Goal: Task Accomplishment & Management: Complete application form

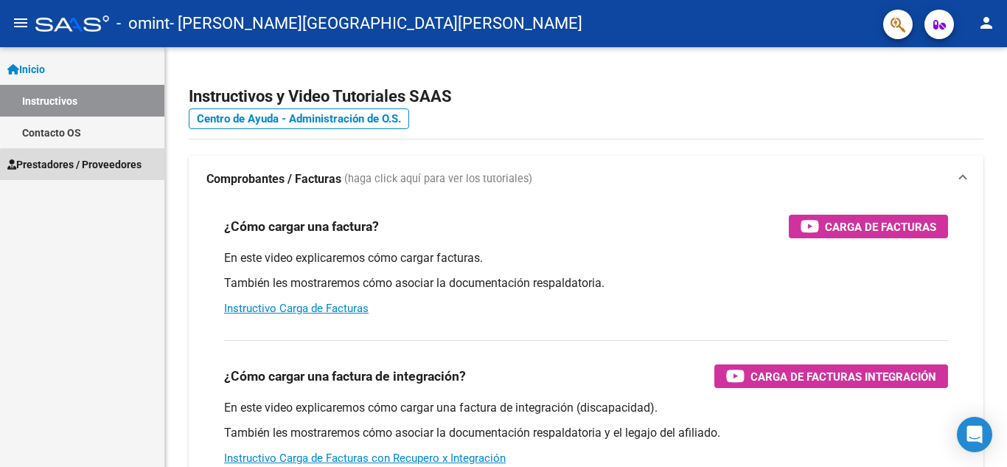
click at [91, 167] on span "Prestadores / Proveedores" at bounding box center [74, 164] width 134 height 16
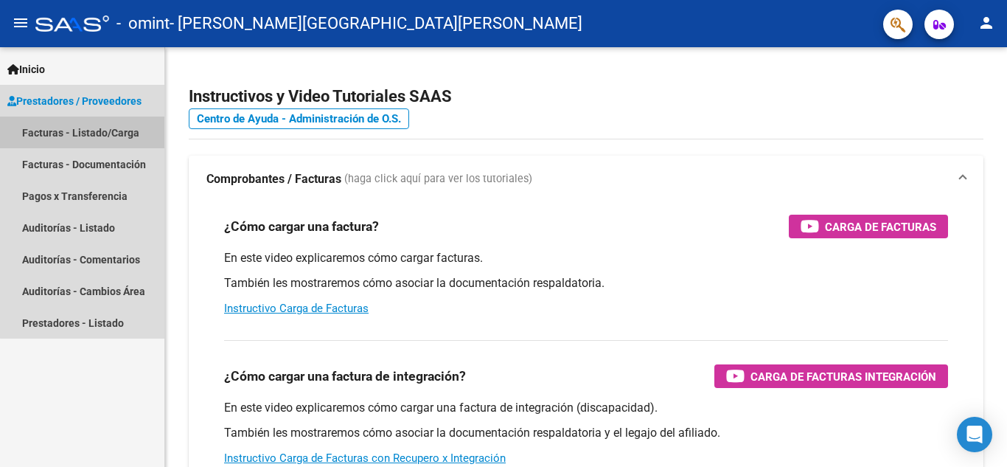
click at [103, 132] on link "Facturas - Listado/Carga" at bounding box center [82, 132] width 164 height 32
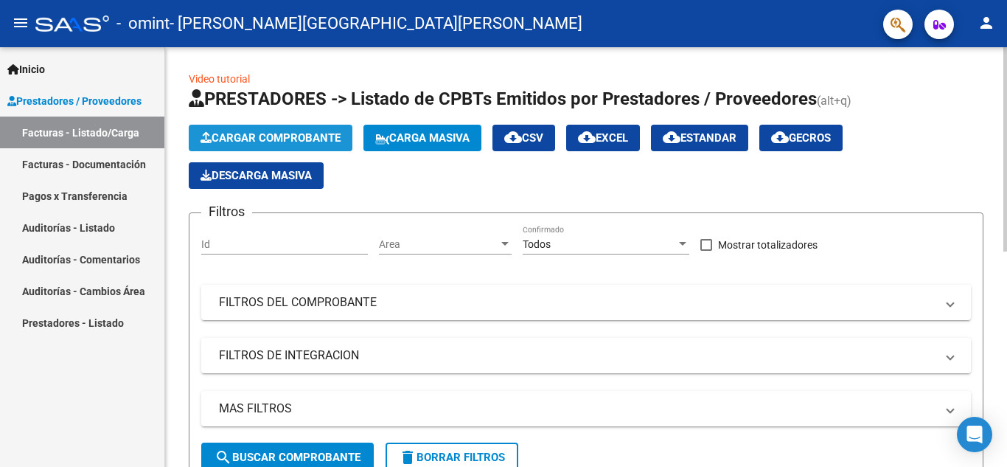
click at [238, 144] on span "Cargar Comprobante" at bounding box center [271, 137] width 140 height 13
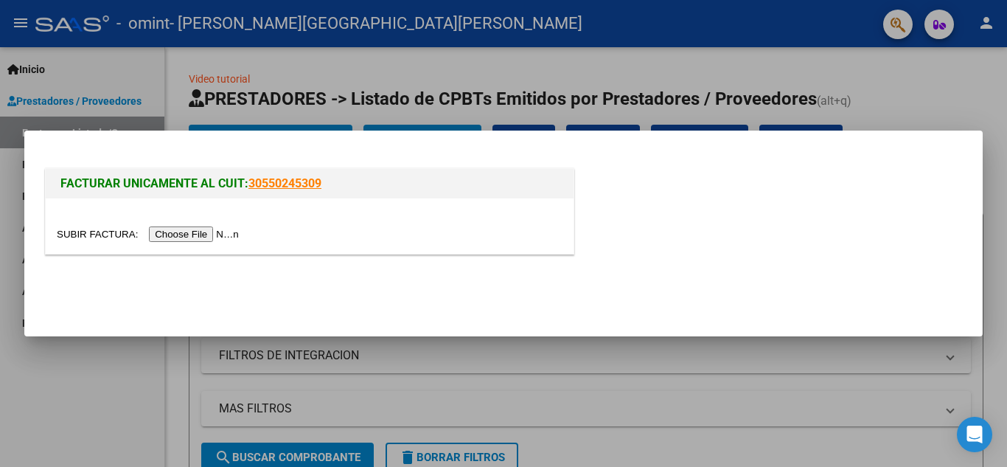
click at [201, 235] on input "file" at bounding box center [150, 233] width 186 height 15
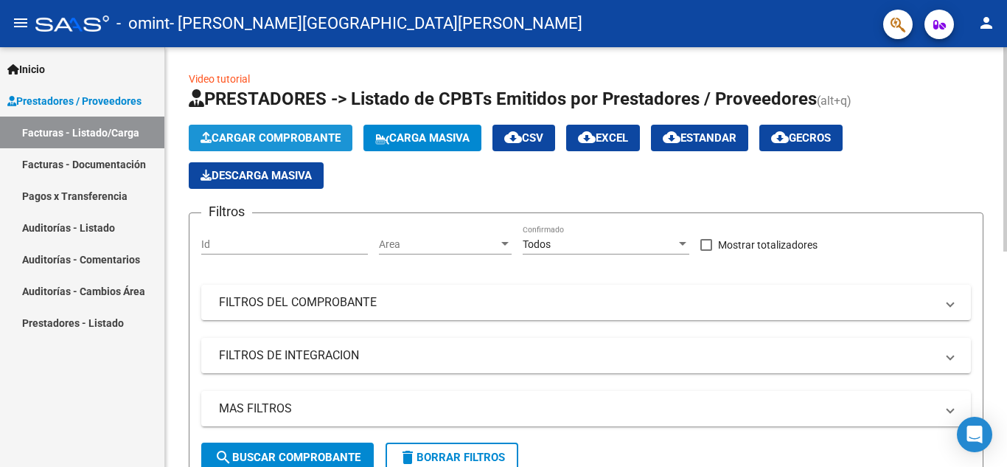
click at [307, 137] on span "Cargar Comprobante" at bounding box center [271, 137] width 140 height 13
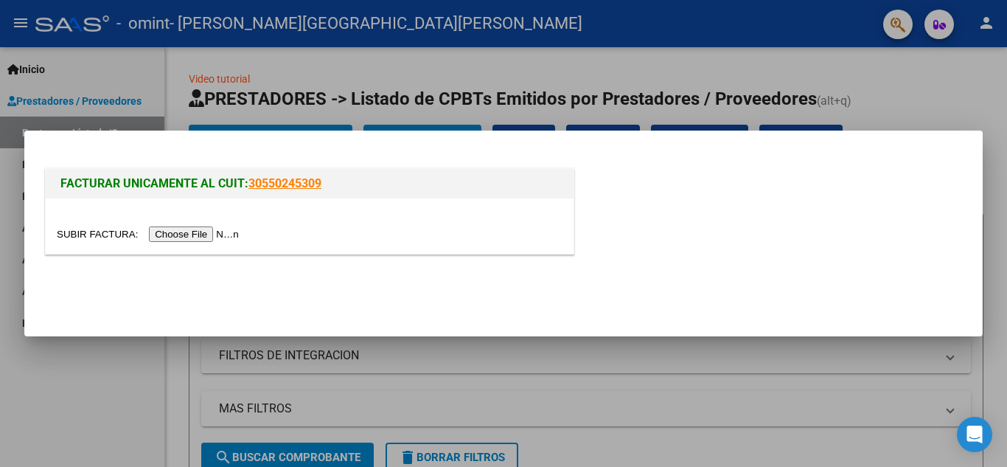
click at [188, 234] on input "file" at bounding box center [150, 233] width 186 height 15
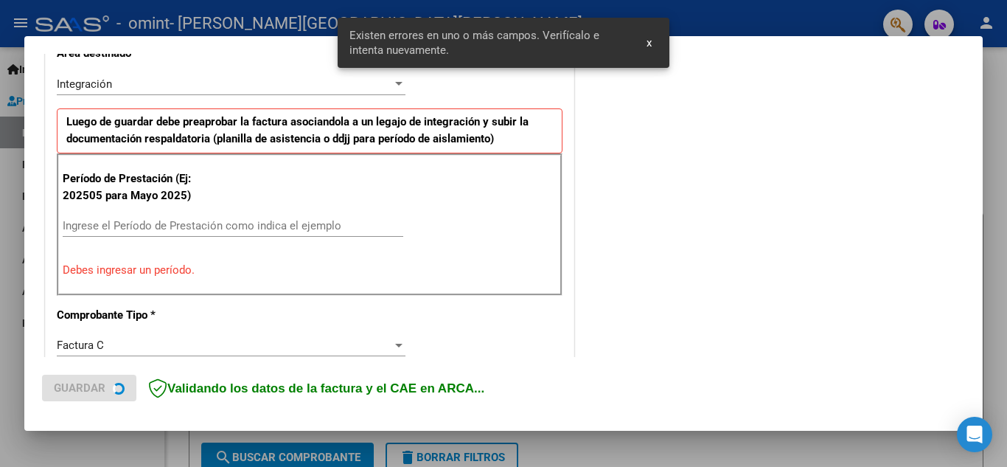
scroll to position [362, 0]
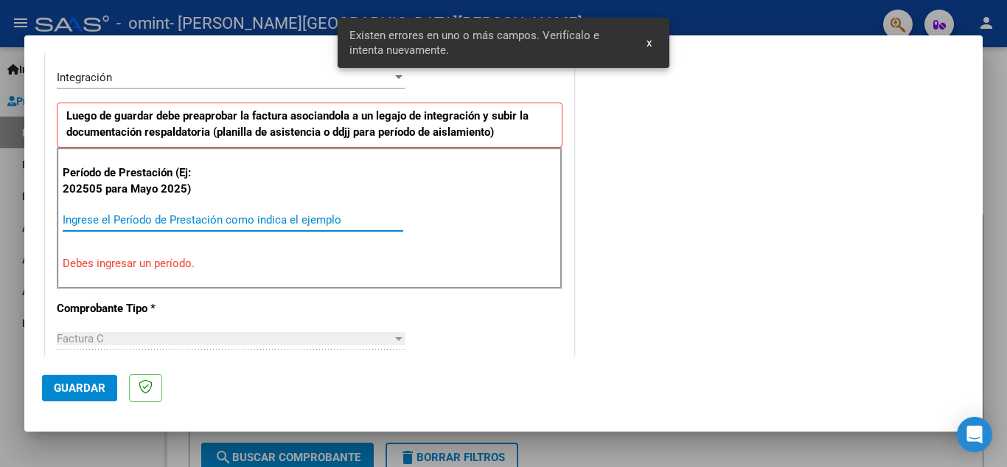
click at [209, 217] on input "Ingrese el Período de Prestación como indica el ejemplo" at bounding box center [233, 219] width 341 height 13
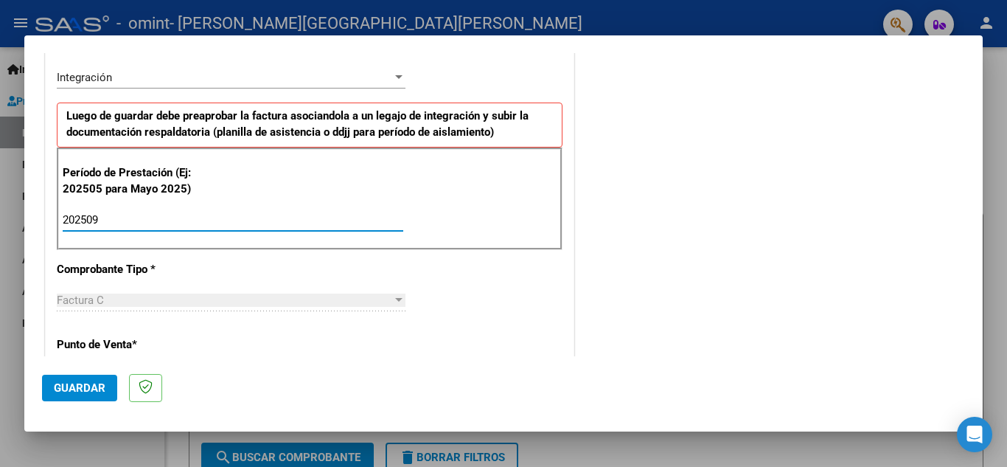
type input "202509"
click at [478, 310] on div "CUIT * 23-39828324-4 Ingresar CUIT ANALISIS PRESTADOR [PERSON_NAME] [PERSON_NAM…" at bounding box center [310, 429] width 528 height 1109
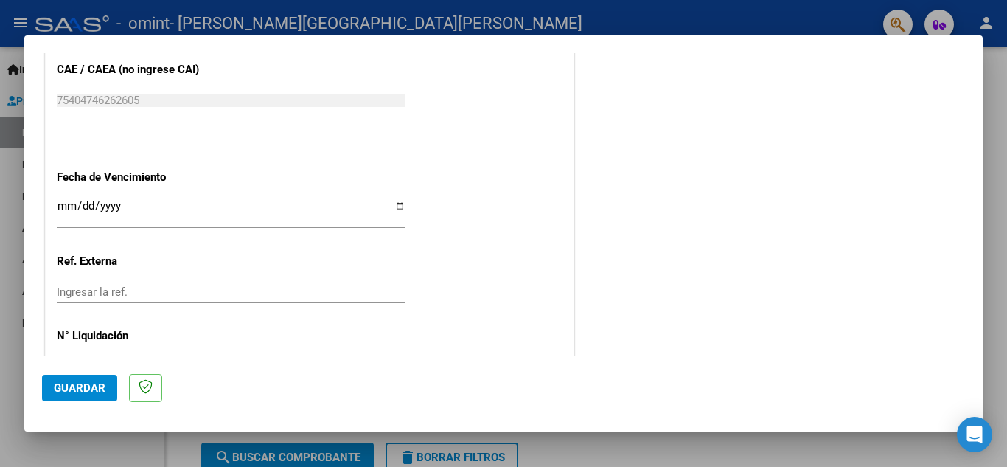
scroll to position [994, 0]
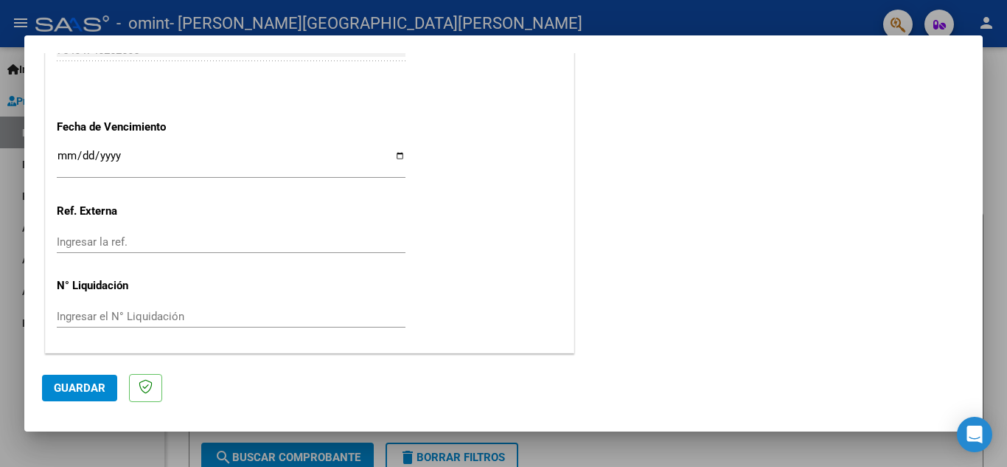
click at [58, 158] on input "Ingresar la fecha" at bounding box center [231, 162] width 349 height 24
click at [76, 388] on span "Guardar" at bounding box center [80, 387] width 52 height 13
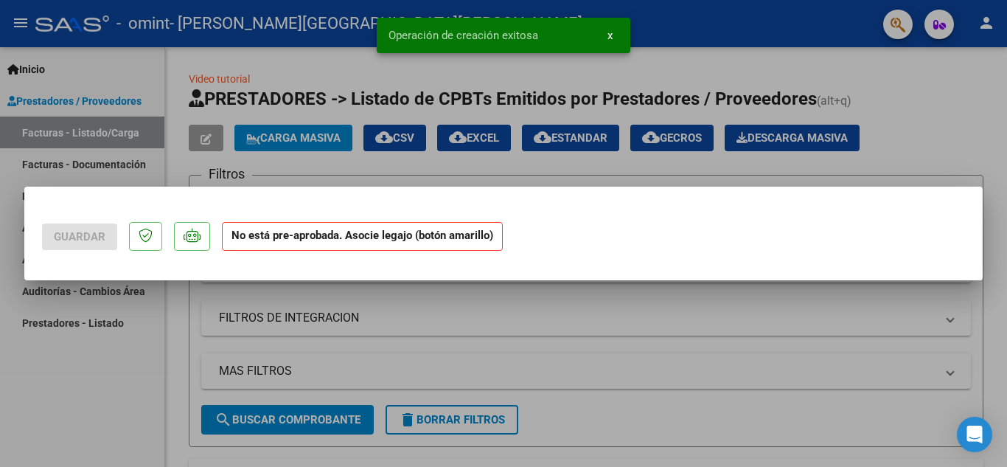
scroll to position [0, 0]
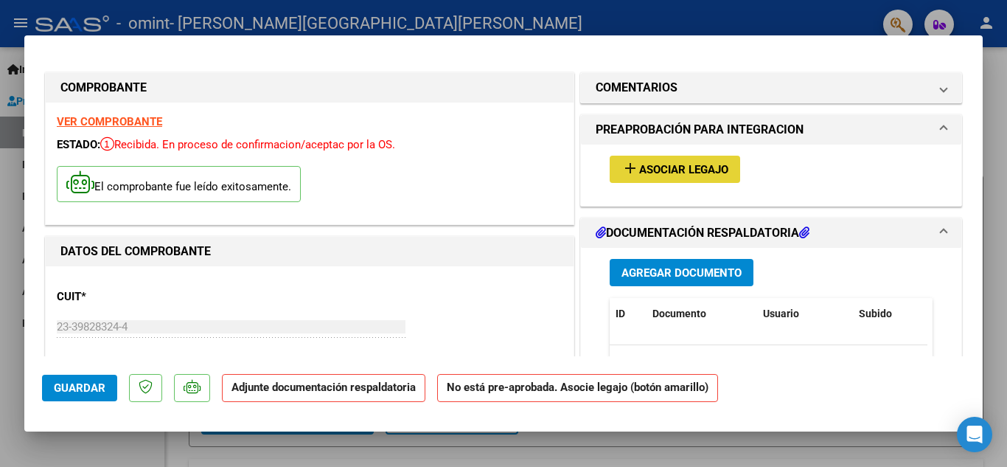
click at [644, 171] on span "Asociar Legajo" at bounding box center [683, 169] width 89 height 13
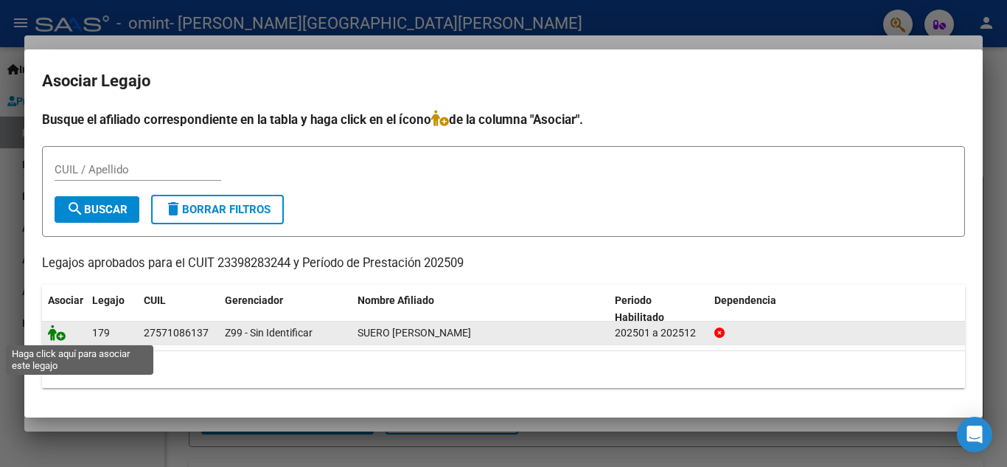
click at [59, 338] on icon at bounding box center [57, 332] width 18 height 16
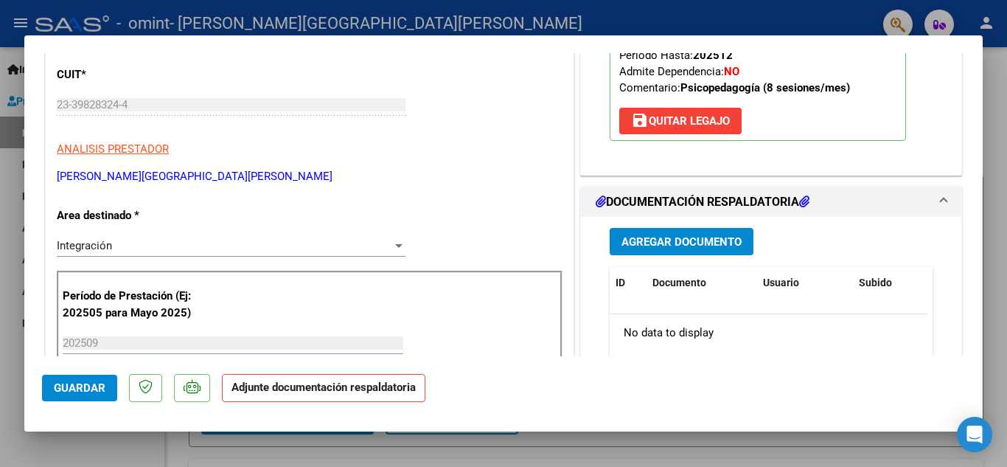
scroll to position [254, 0]
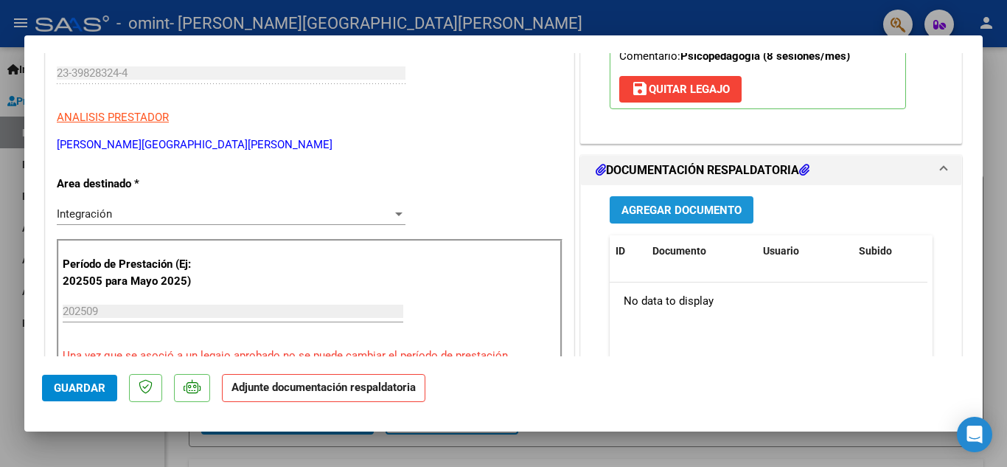
click at [688, 211] on span "Agregar Documento" at bounding box center [681, 209] width 120 height 13
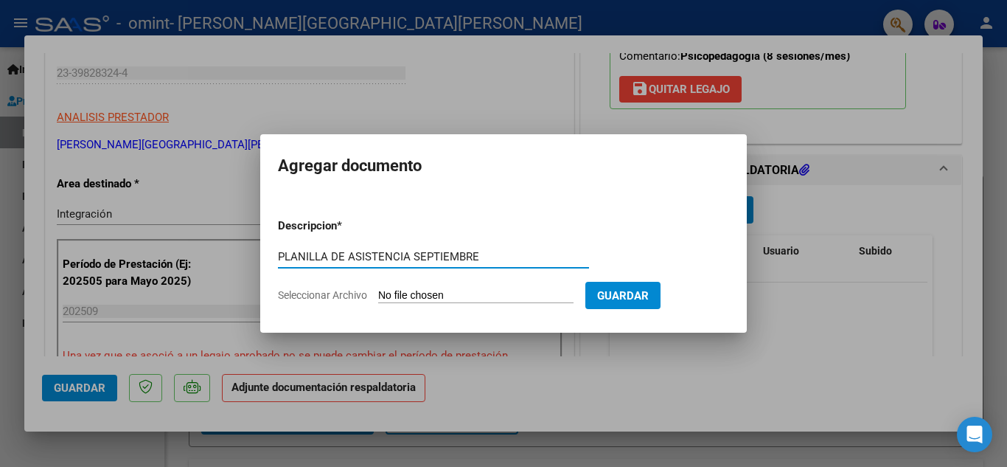
type input "PLANILLA DE ASISTENCIA SEPTIEMBRE"
click at [425, 299] on input "Seleccionar Archivo" at bounding box center [475, 296] width 195 height 14
type input "C:\fakepath\planilla septiembre koemi.pdf"
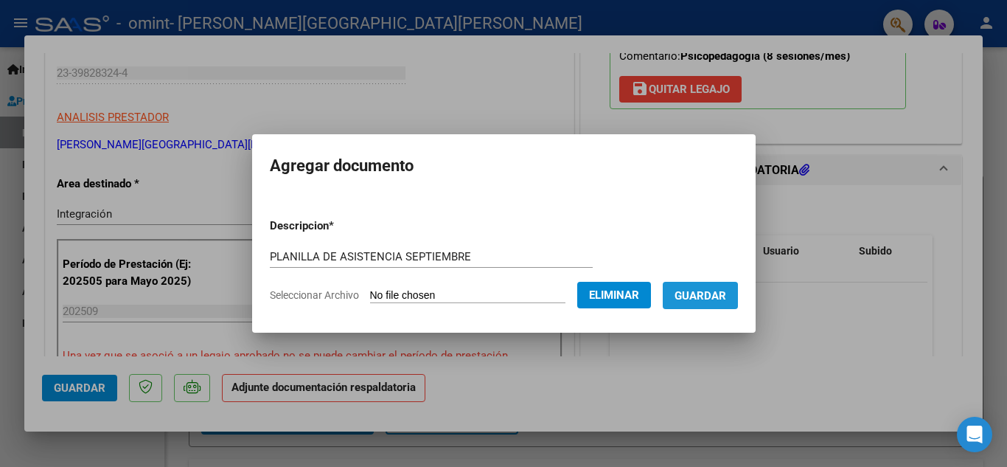
click at [707, 299] on span "Guardar" at bounding box center [700, 295] width 52 height 13
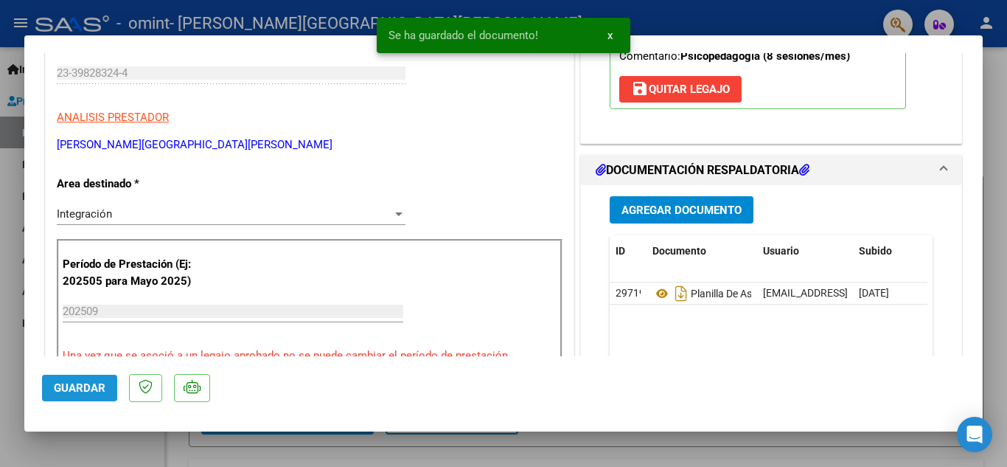
click at [74, 384] on span "Guardar" at bounding box center [80, 387] width 52 height 13
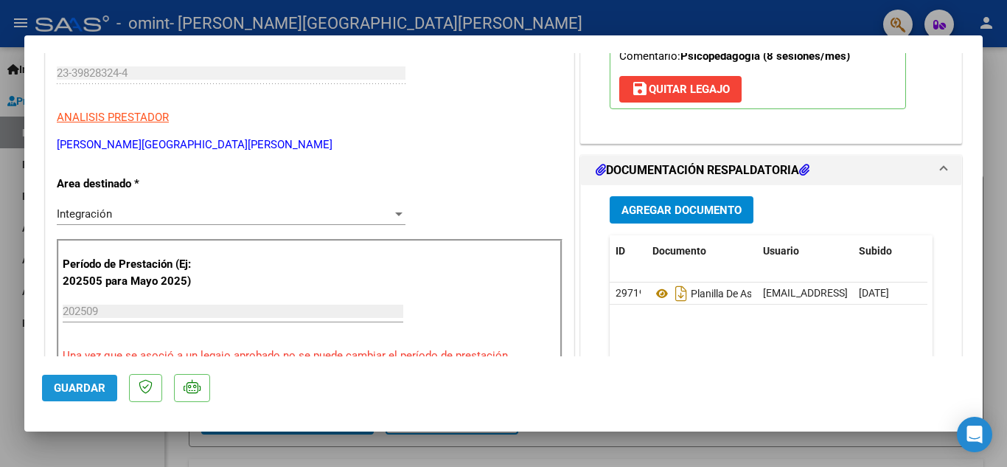
click at [96, 388] on span "Guardar" at bounding box center [80, 387] width 52 height 13
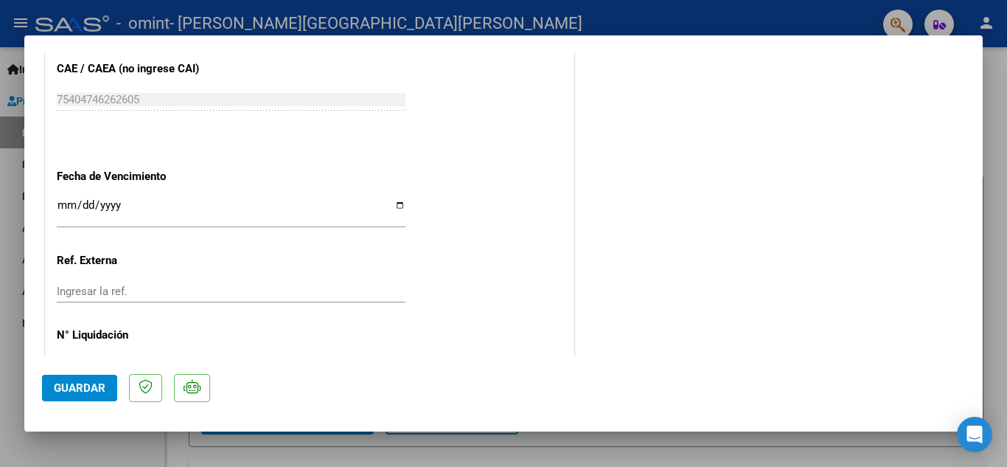
scroll to position [0, 0]
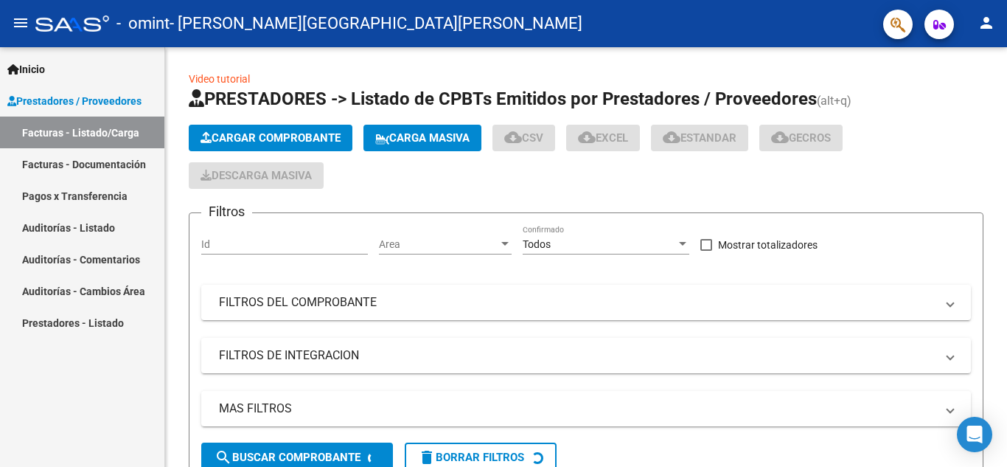
click at [67, 167] on link "Facturas - Documentación" at bounding box center [82, 164] width 164 height 32
